Goal: Check status: Check status

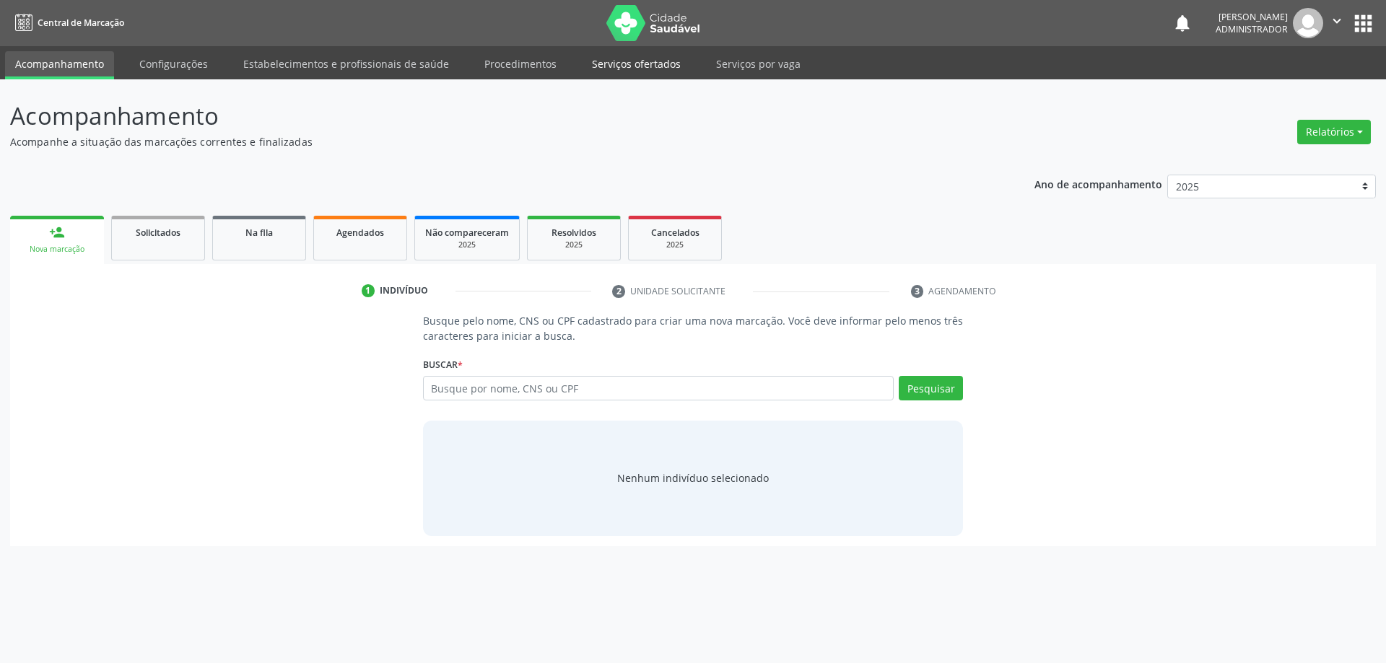
click at [601, 69] on link "Serviços ofertados" at bounding box center [636, 63] width 109 height 25
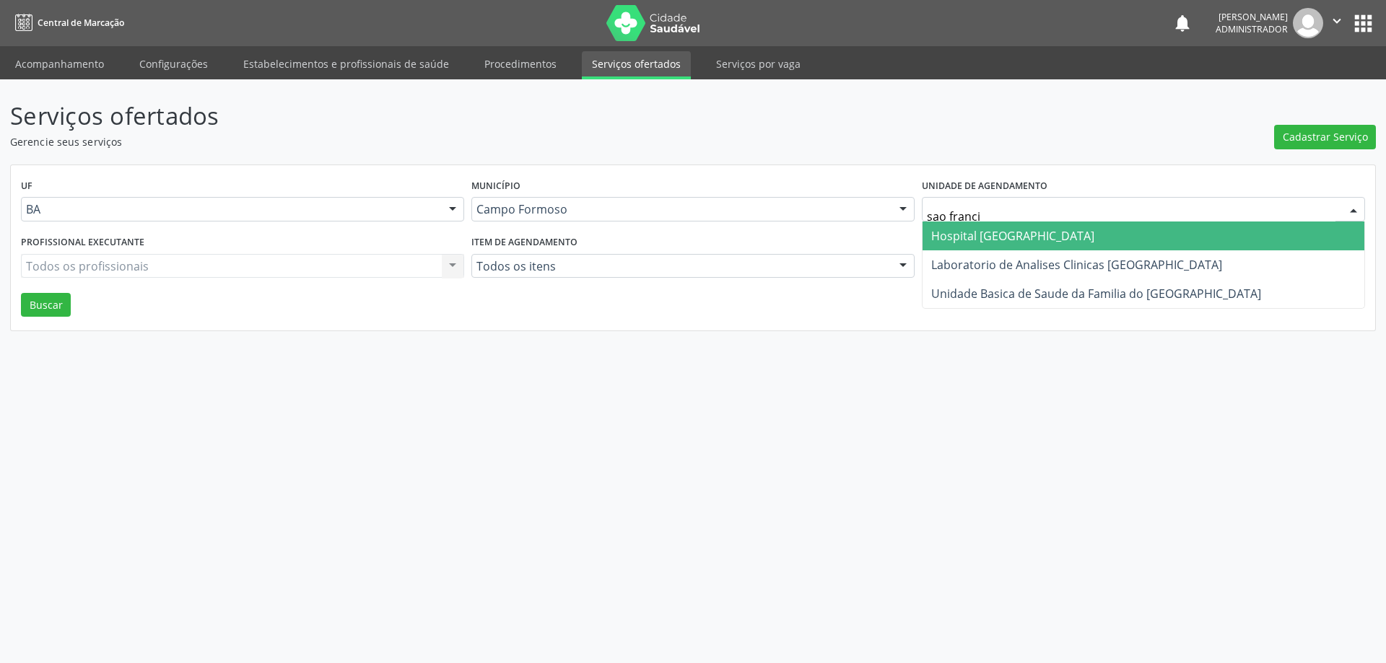
type input "[PERSON_NAME]"
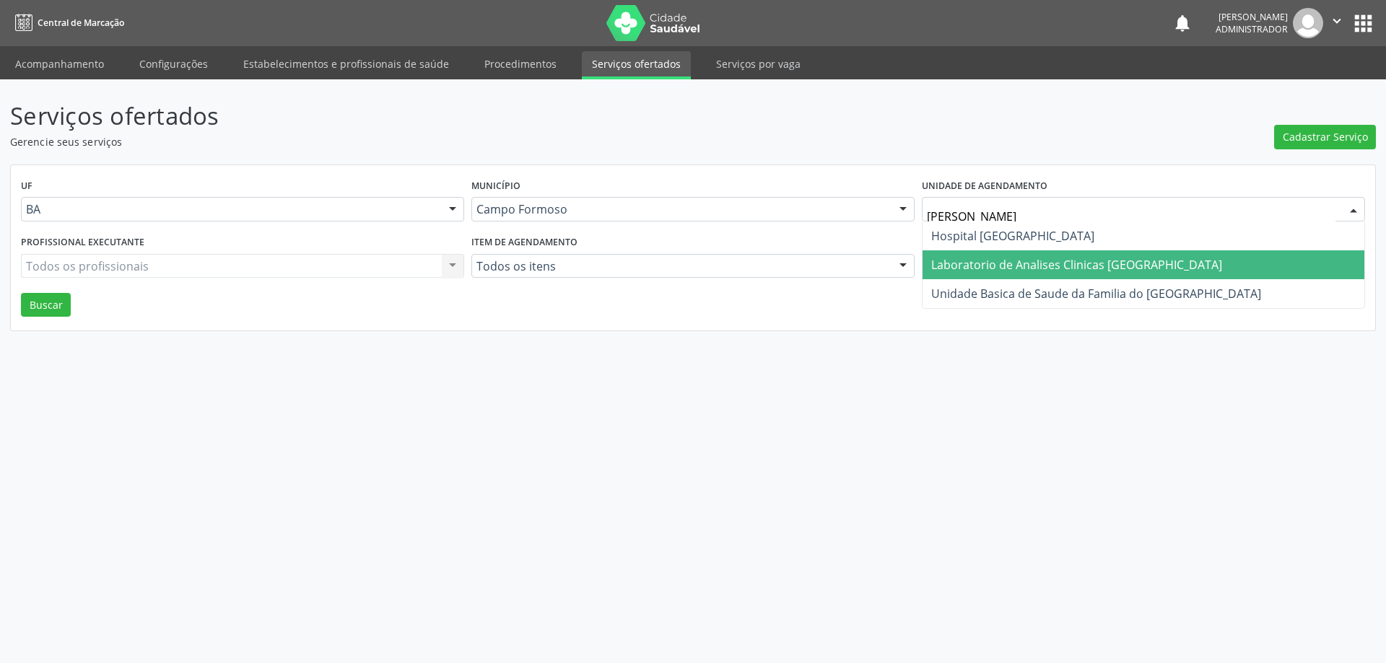
click at [1022, 261] on span "Laboratorio de Analises Clinicas [GEOGRAPHIC_DATA]" at bounding box center [1076, 265] width 291 height 16
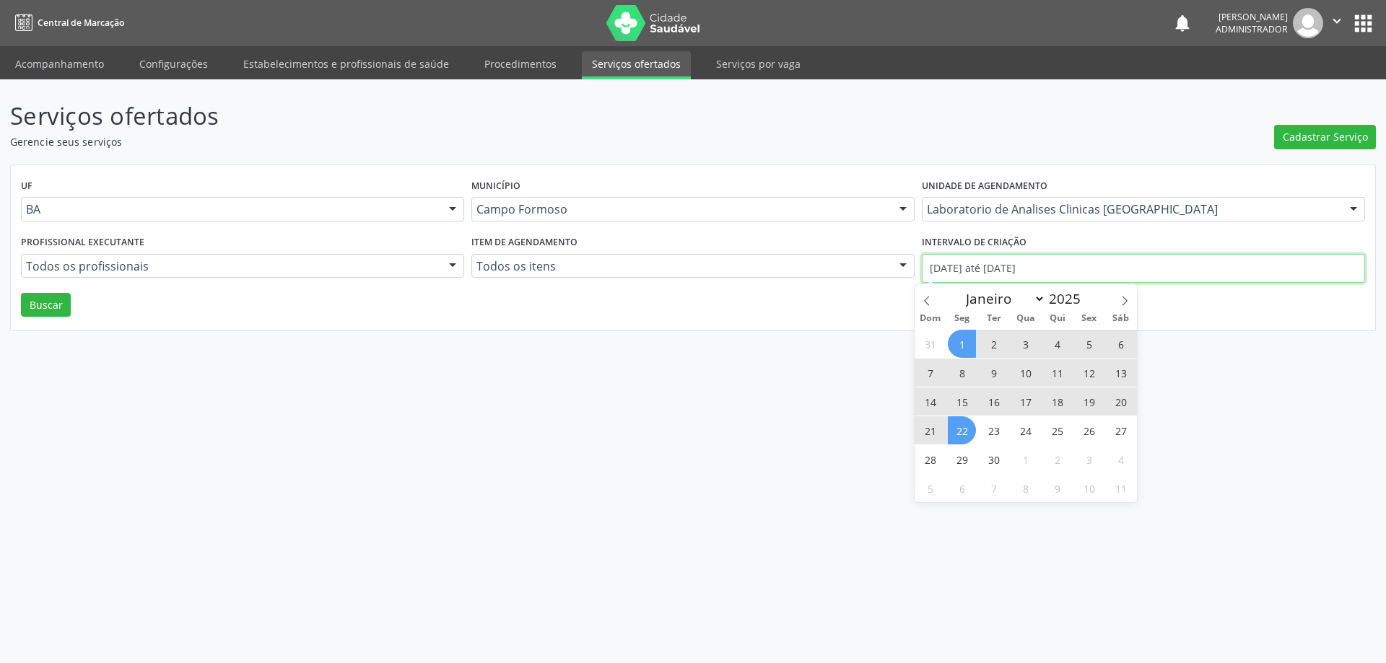
click at [976, 269] on input "[DATE] até [DATE]" at bounding box center [1143, 268] width 443 height 29
click at [923, 300] on icon at bounding box center [927, 301] width 10 height 10
select select "7"
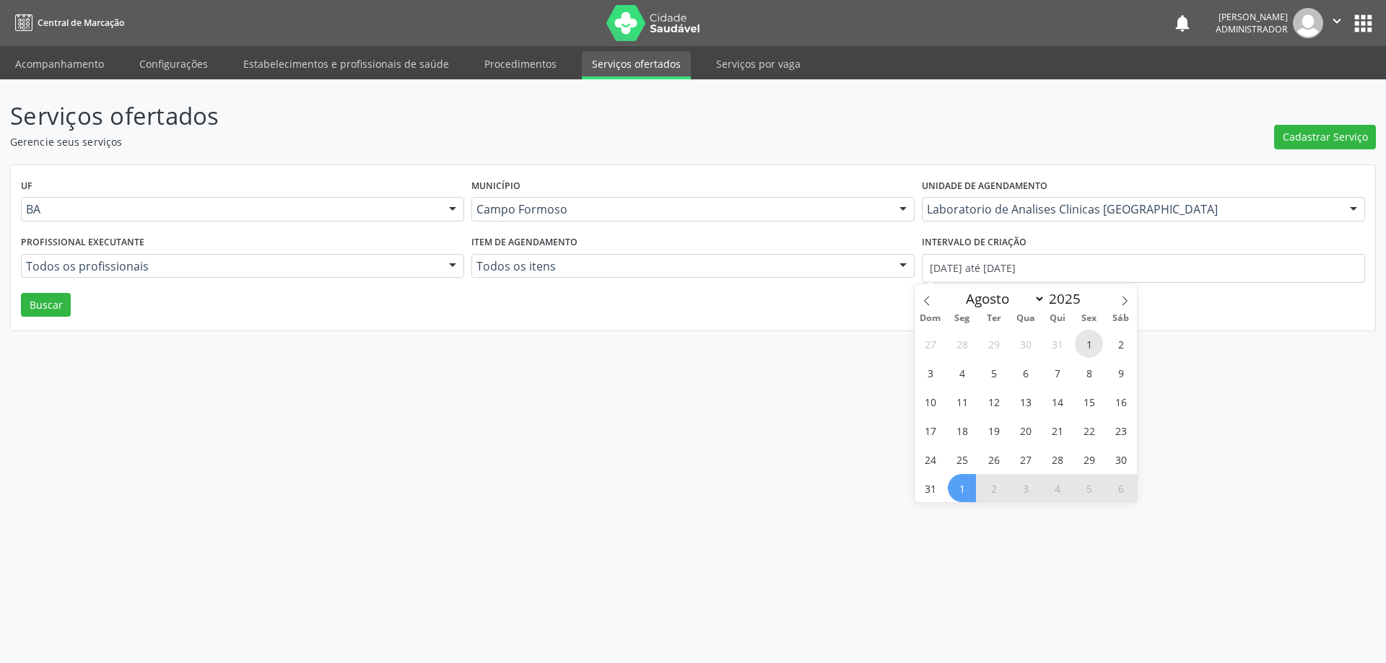
click at [1094, 343] on span "1" at bounding box center [1089, 344] width 28 height 28
type input "[DATE]"
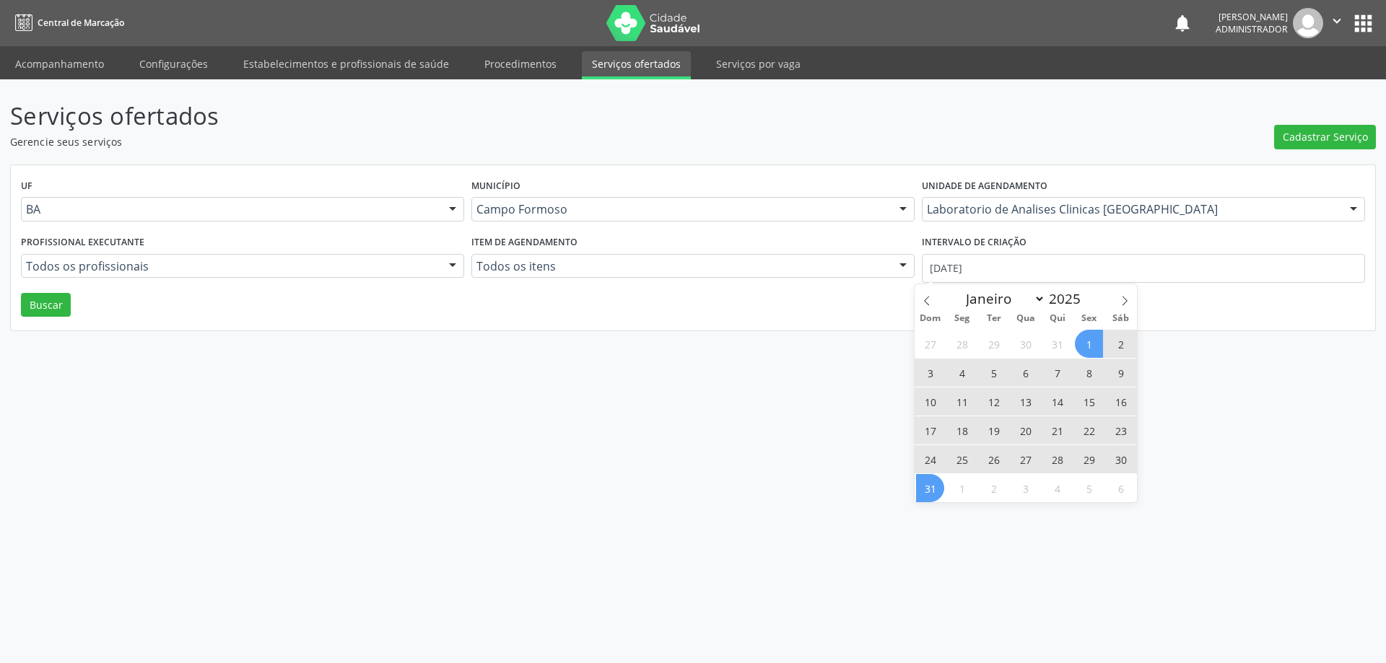
click at [923, 489] on span "31" at bounding box center [930, 488] width 28 height 28
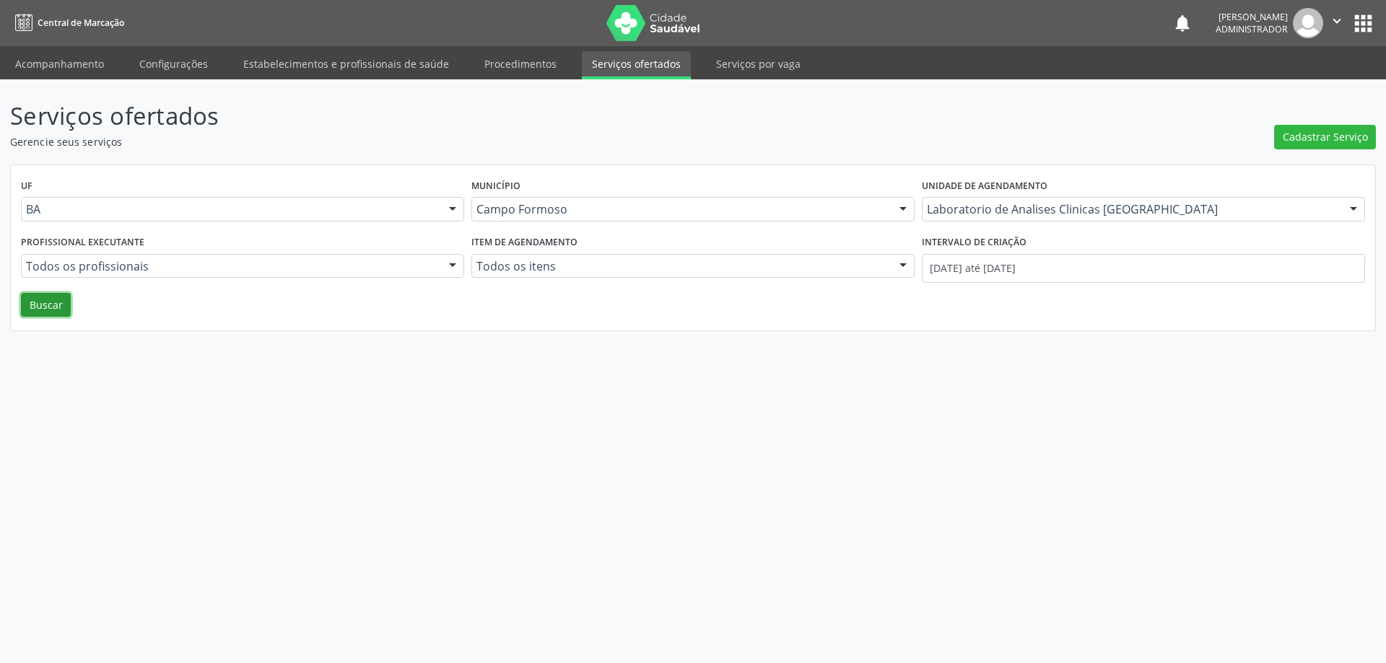
click at [39, 300] on button "Buscar" at bounding box center [46, 305] width 50 height 25
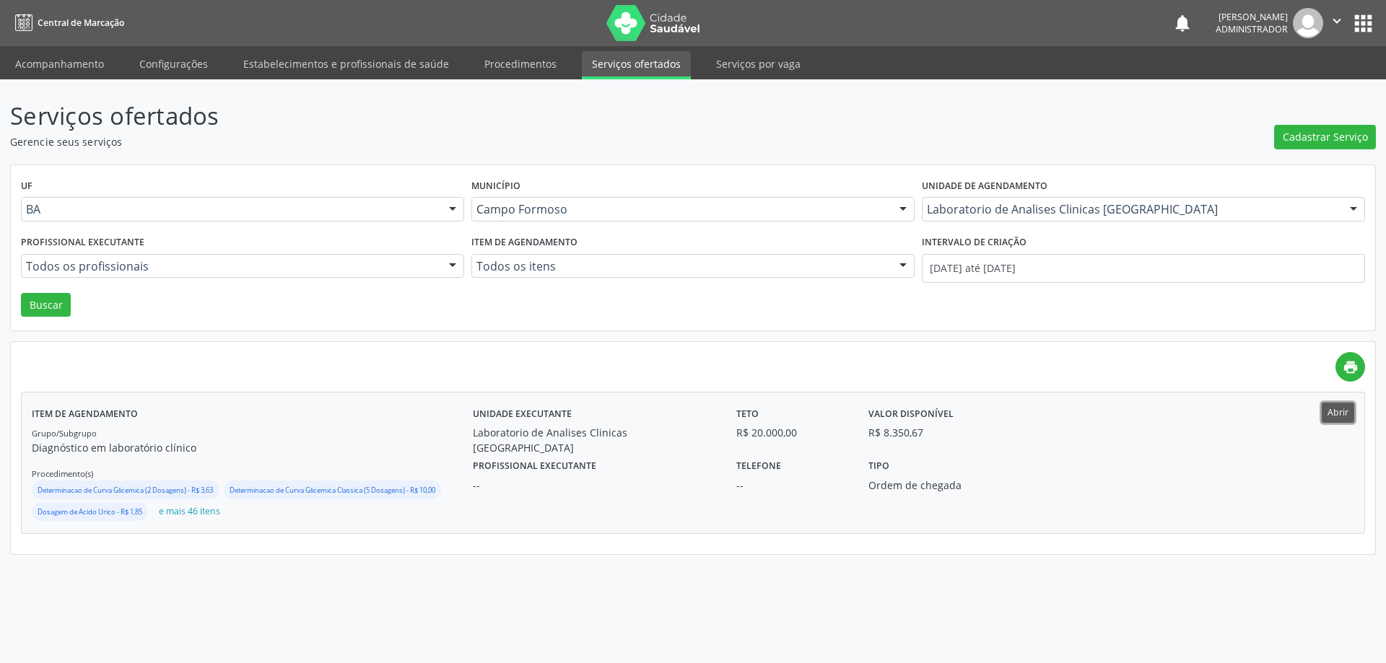
click at [1340, 416] on button "Abrir" at bounding box center [1338, 412] width 32 height 19
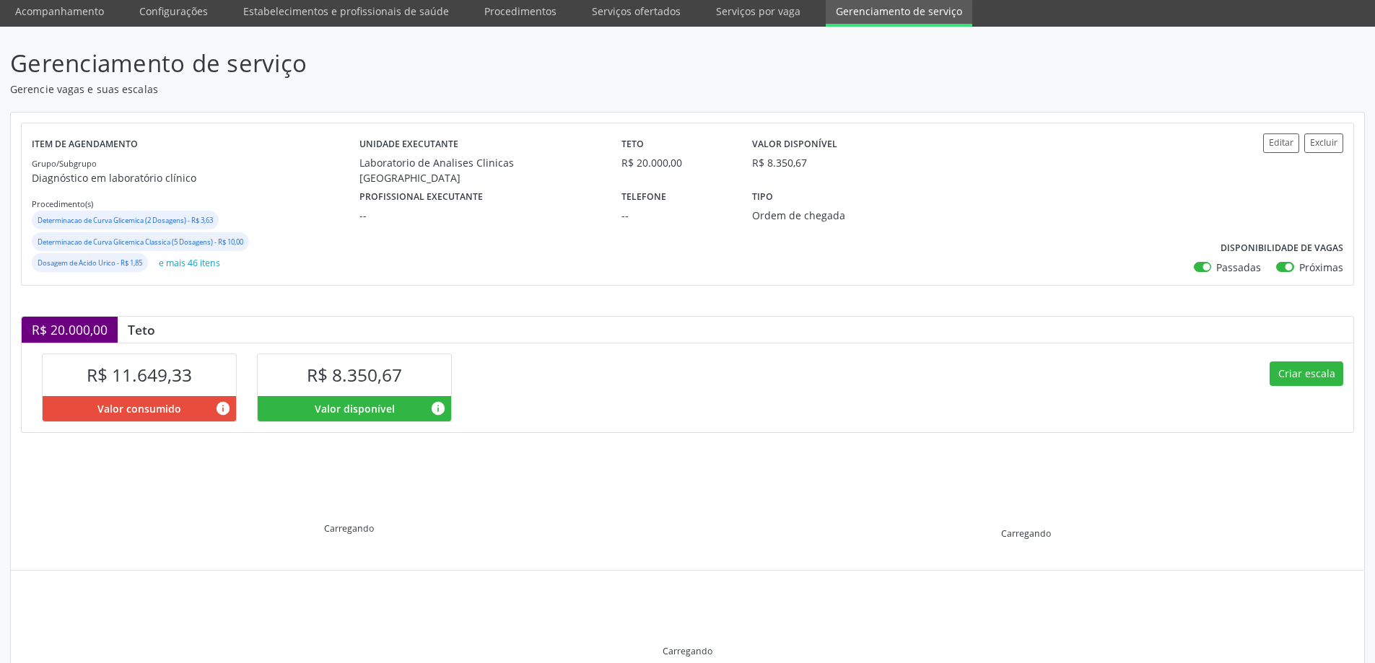
scroll to position [118, 0]
